Goal: Information Seeking & Learning: Learn about a topic

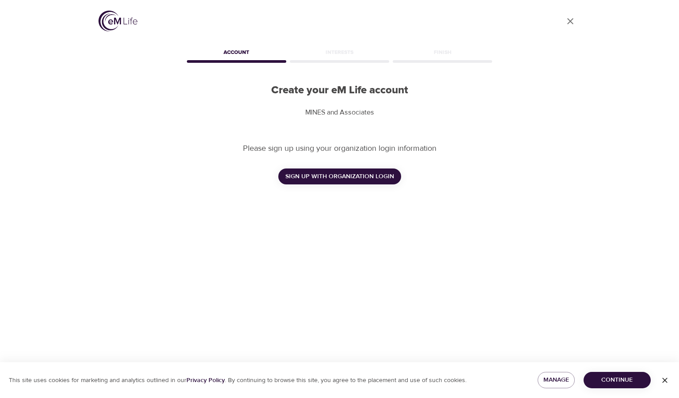
click at [329, 180] on span "SIGN UP WITH ORGANIZATION LOGIN" at bounding box center [339, 176] width 109 height 11
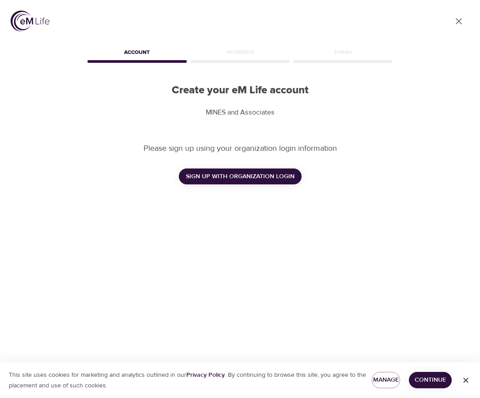
click at [259, 178] on span "SIGN UP WITH ORGANIZATION LOGIN" at bounding box center [240, 176] width 109 height 11
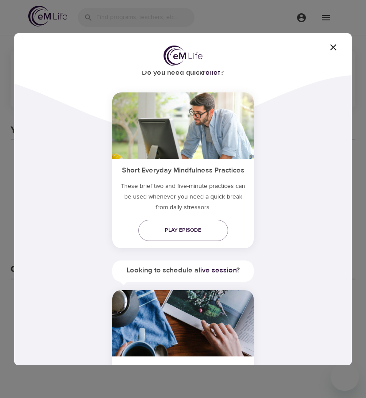
click at [332, 46] on icon "button" at bounding box center [333, 47] width 6 height 6
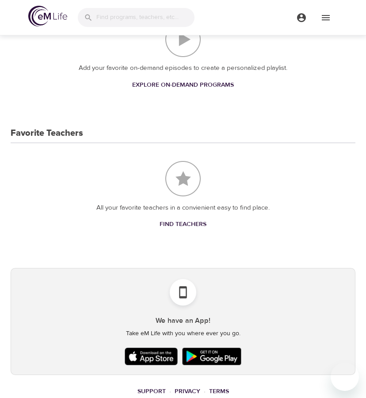
scroll to position [276, 0]
click at [188, 222] on span "Find Teachers" at bounding box center [182, 223] width 47 height 11
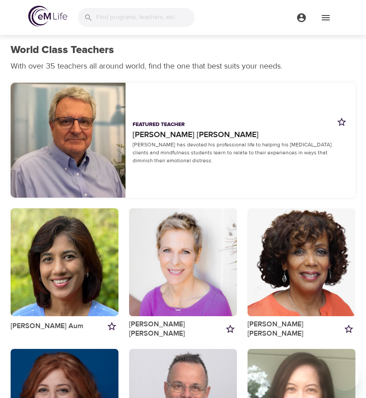
click at [86, 128] on div "button" at bounding box center [68, 140] width 115 height 115
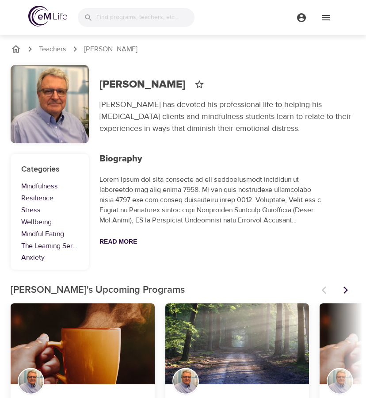
scroll to position [74, 0]
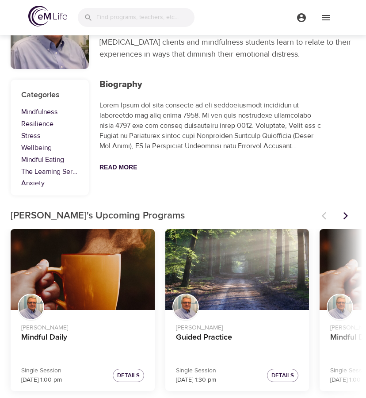
click at [326, 18] on icon "menu" at bounding box center [325, 17] width 11 height 11
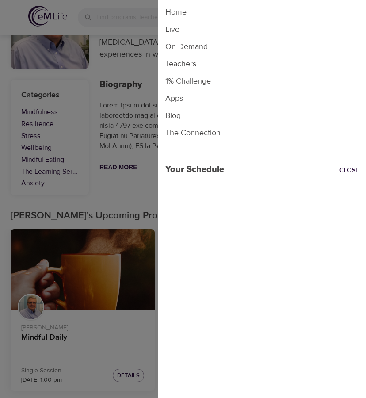
click at [188, 33] on li "Live" at bounding box center [262, 29] width 208 height 17
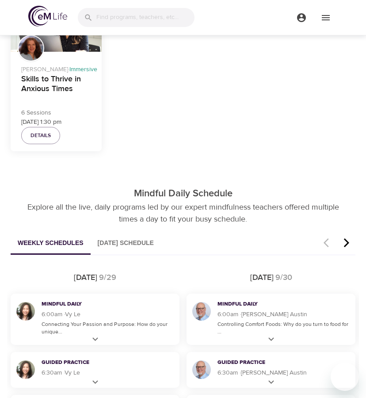
scroll to position [304, 0]
